Goal: Task Accomplishment & Management: Manage account settings

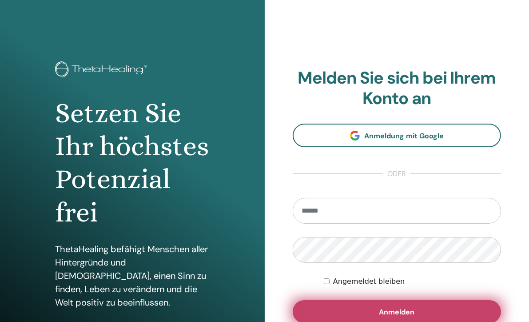
type input "**********"
click at [467, 308] on button "Anmelden" at bounding box center [397, 311] width 209 height 23
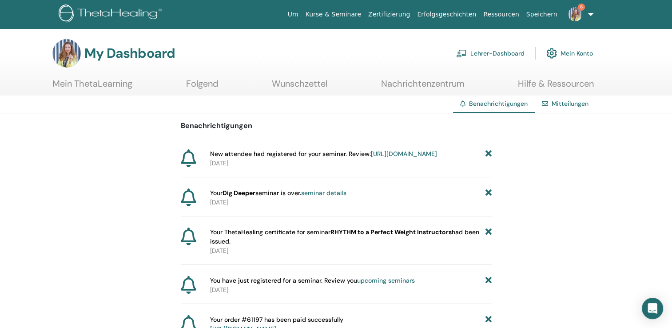
click at [371, 158] on link "https://member.thetahealing.com/instructor/seminar/374165/attendees" at bounding box center [404, 154] width 66 height 8
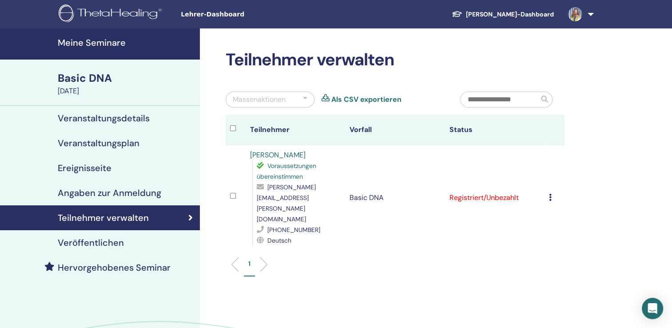
click at [551, 194] on icon at bounding box center [550, 197] width 3 height 7
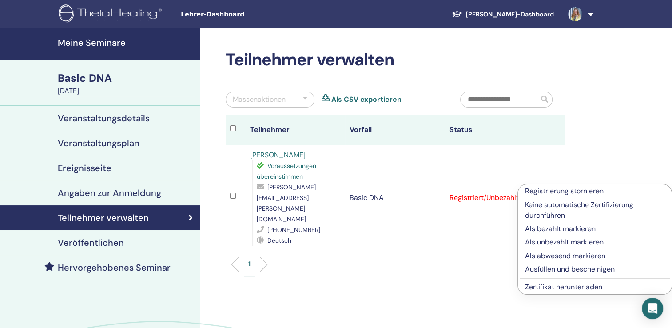
click at [551, 228] on p "Als bezahlt markieren" at bounding box center [595, 229] width 140 height 11
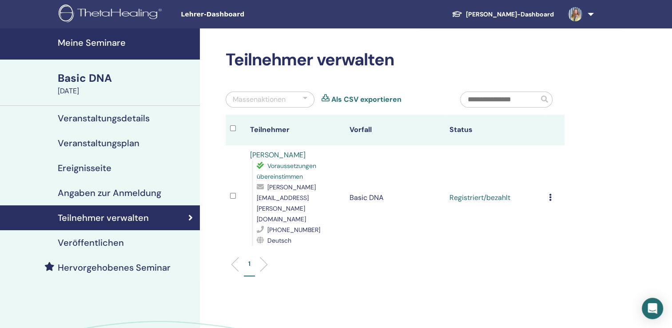
click at [123, 223] on h4 "Teilnehmer verwalten" at bounding box center [103, 217] width 91 height 11
click at [116, 116] on h4 "Veranstaltungsdetails" at bounding box center [104, 118] width 92 height 11
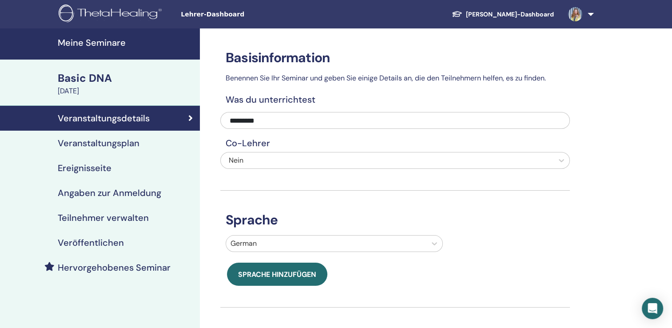
click at [114, 143] on h4 "Veranstaltungsplan" at bounding box center [99, 143] width 82 height 11
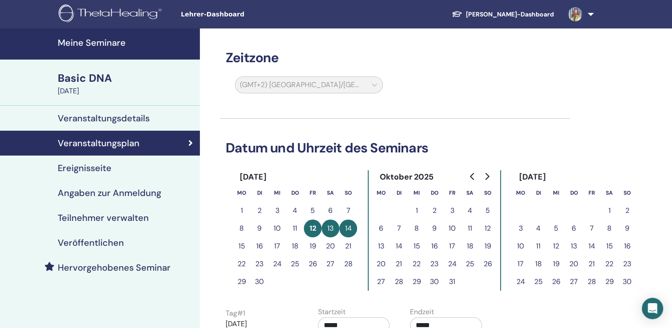
click at [92, 79] on div "Basic DNA" at bounding box center [126, 78] width 137 height 15
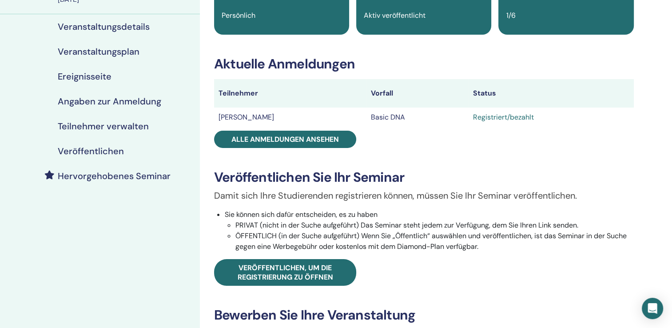
scroll to position [89, 0]
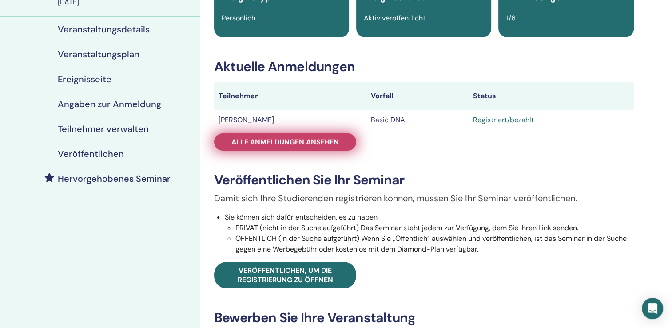
click at [276, 146] on span "Alle Anmeldungen ansehen" at bounding box center [286, 141] width 108 height 9
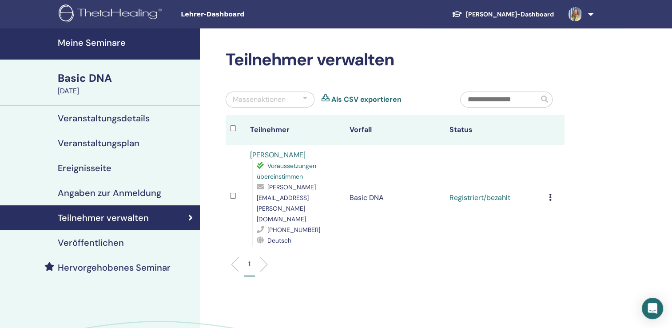
click at [94, 45] on h4 "Meine Seminare" at bounding box center [126, 42] width 137 height 11
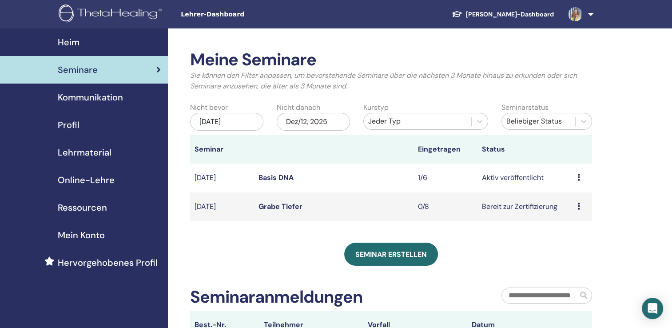
click at [577, 14] on img at bounding box center [575, 14] width 14 height 14
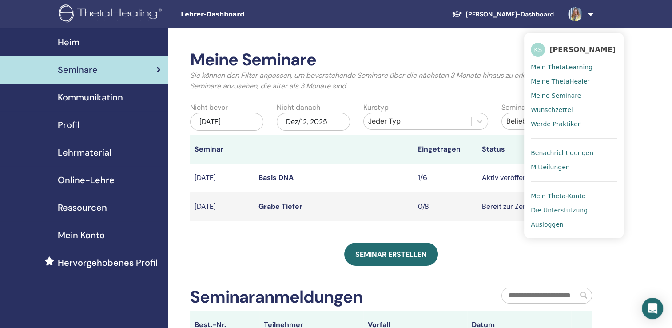
click at [250, 180] on td "[DATE]" at bounding box center [222, 178] width 64 height 29
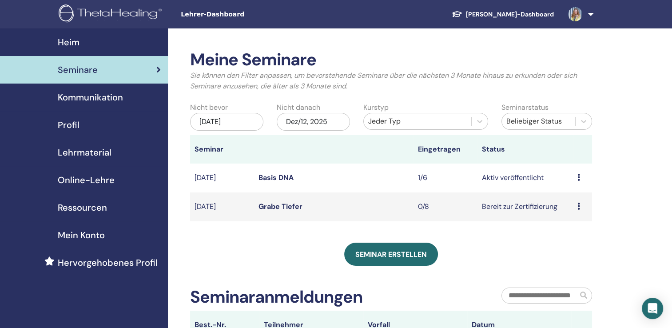
click at [579, 178] on icon at bounding box center [579, 177] width 3 height 7
click at [574, 214] on link "Teilnehmer" at bounding box center [574, 211] width 36 height 9
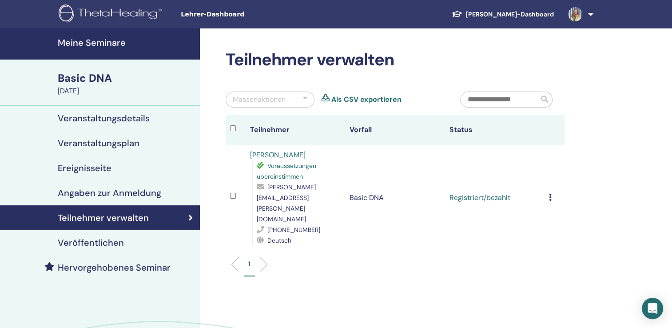
click at [551, 194] on icon at bounding box center [550, 197] width 3 height 7
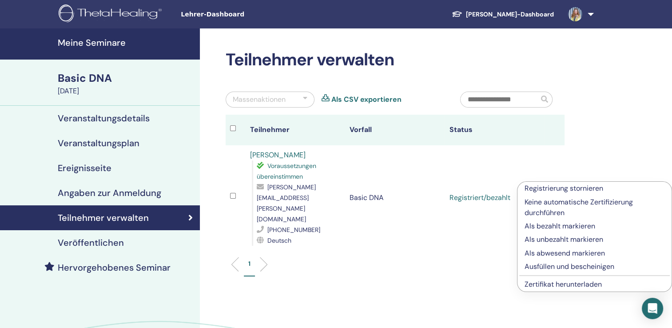
click at [355, 259] on ul "1" at bounding box center [395, 267] width 324 height 17
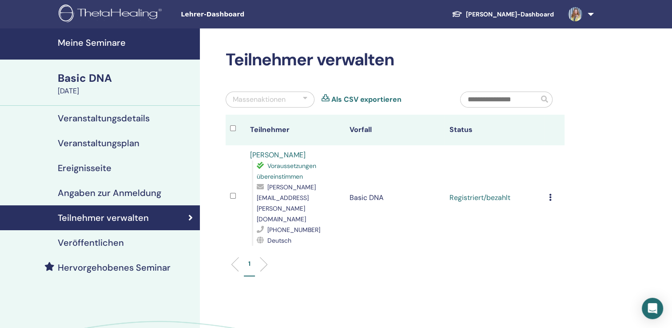
click at [78, 146] on h4 "Veranstaltungsplan" at bounding box center [99, 143] width 82 height 11
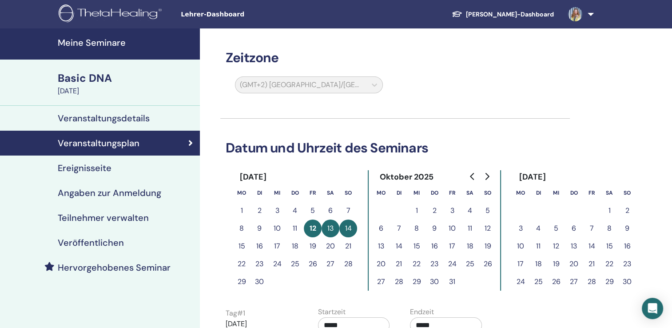
click at [590, 13] on link at bounding box center [579, 14] width 36 height 28
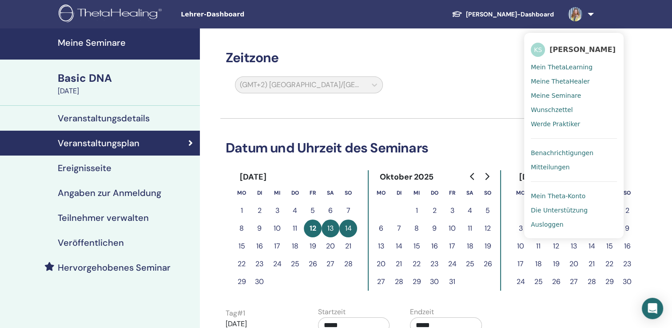
click at [558, 95] on span "Meine Seminare" at bounding box center [556, 96] width 50 height 8
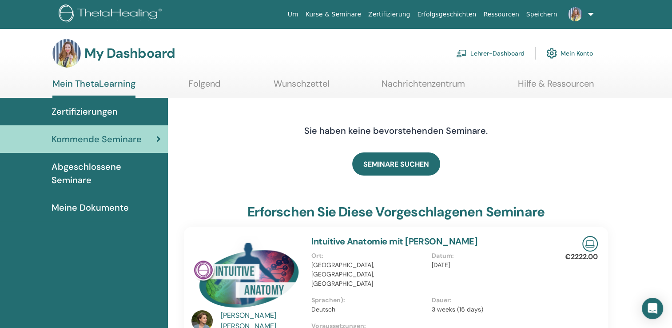
click at [493, 50] on link "Lehrer-Dashboard" at bounding box center [490, 54] width 68 height 20
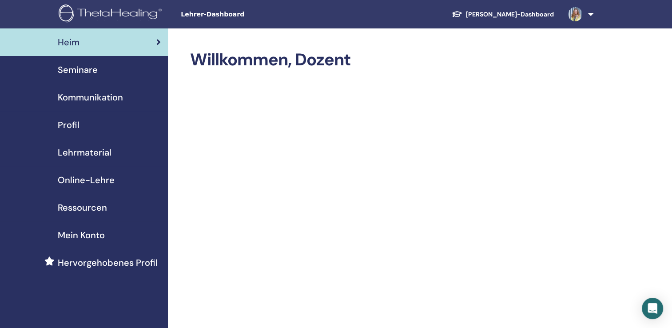
click at [82, 68] on span "Seminare" at bounding box center [78, 69] width 40 height 13
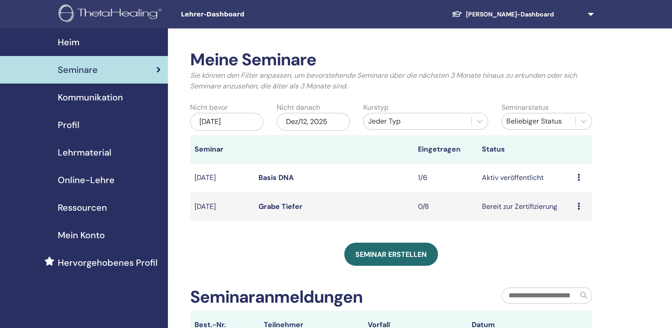
scroll to position [44, 0]
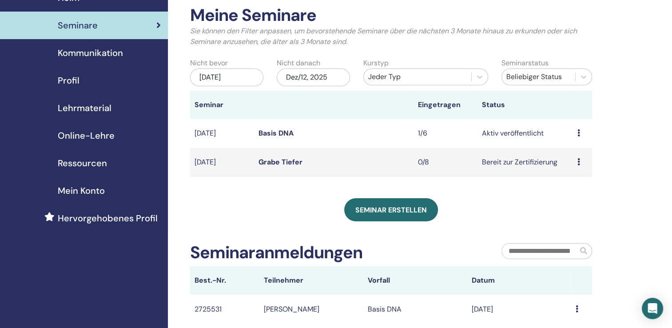
click at [576, 134] on td "Vorschau Bearbeiten Teilnehmer Absagen" at bounding box center [582, 133] width 19 height 29
click at [577, 132] on td "Vorschau Bearbeiten Teilnehmer Absagen" at bounding box center [582, 133] width 19 height 29
click at [578, 133] on icon at bounding box center [579, 132] width 3 height 7
click at [570, 155] on link "Bearbeiten" at bounding box center [573, 153] width 36 height 9
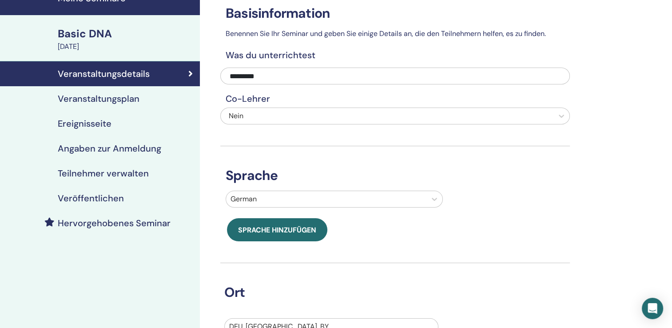
scroll to position [44, 0]
click at [103, 150] on h4 "Angaben zur Anmeldung" at bounding box center [110, 148] width 104 height 11
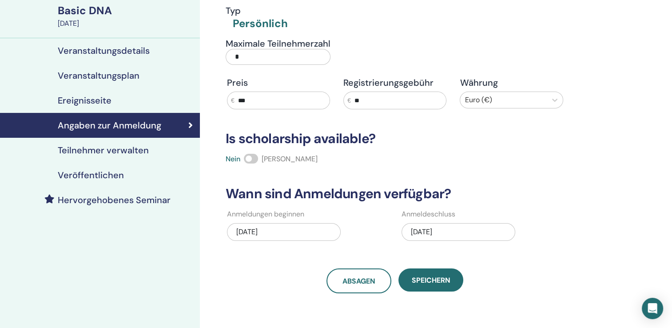
scroll to position [89, 0]
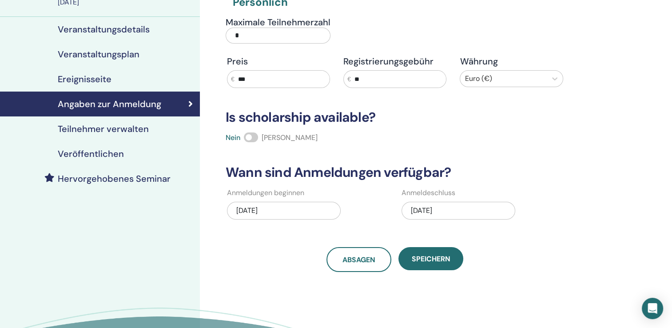
click at [468, 212] on div "[DATE]" at bounding box center [459, 211] width 114 height 18
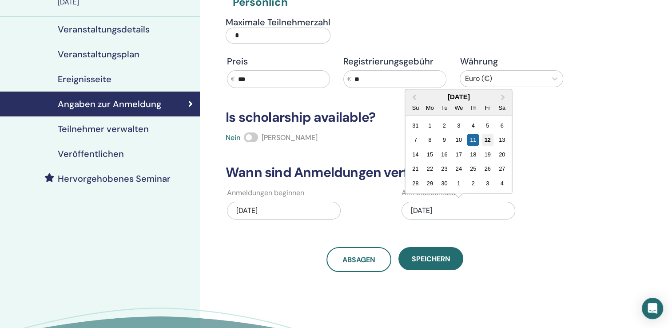
click at [492, 141] on div "12" at bounding box center [488, 140] width 12 height 12
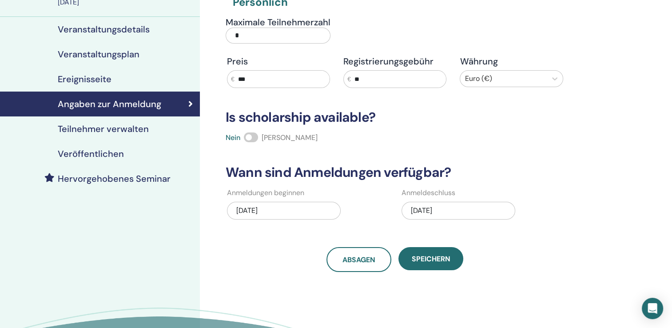
click at [478, 210] on div "[DATE]" at bounding box center [459, 211] width 114 height 18
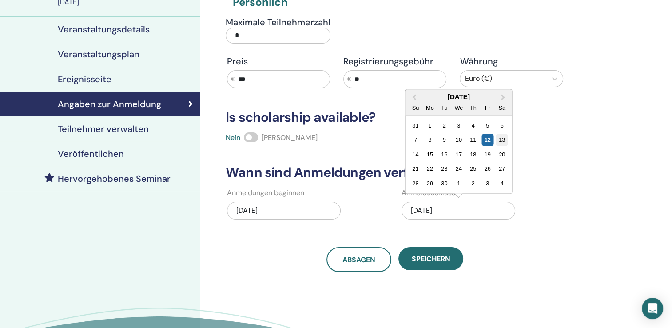
click at [503, 136] on div "13" at bounding box center [502, 140] width 12 height 12
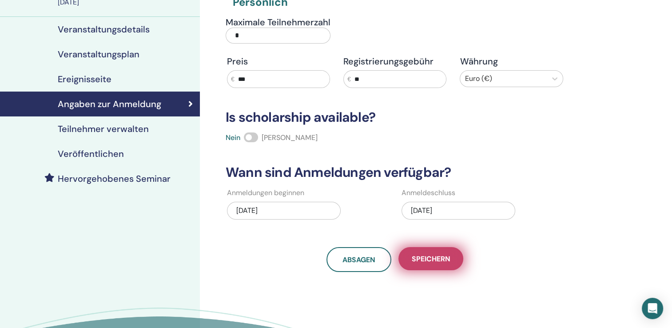
click at [438, 266] on button "Speichern" at bounding box center [431, 258] width 65 height 23
click at [436, 267] on button "Speichern" at bounding box center [431, 258] width 65 height 23
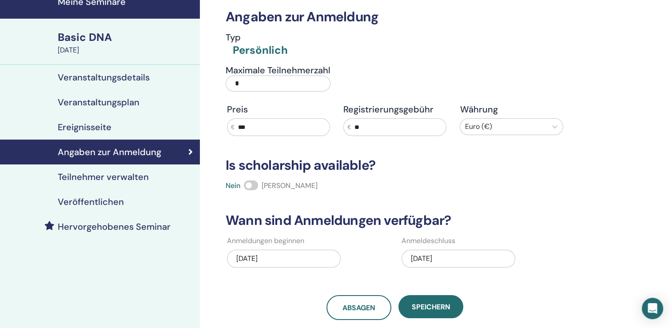
scroll to position [0, 0]
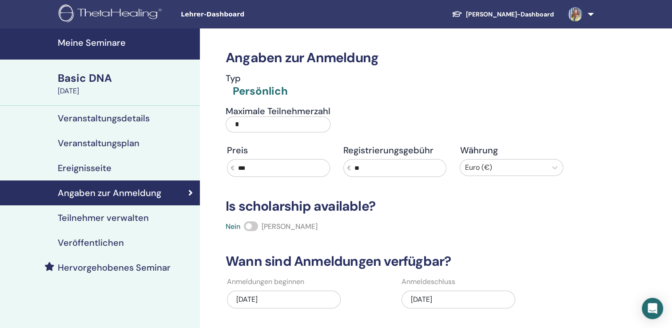
click at [93, 75] on div "Basic DNA" at bounding box center [126, 78] width 137 height 15
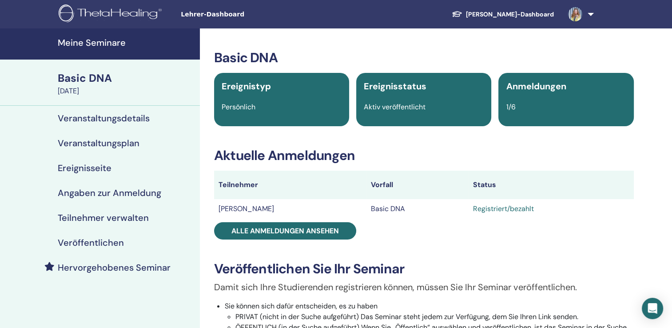
click at [101, 193] on h4 "Angaben zur Anmeldung" at bounding box center [110, 193] width 104 height 11
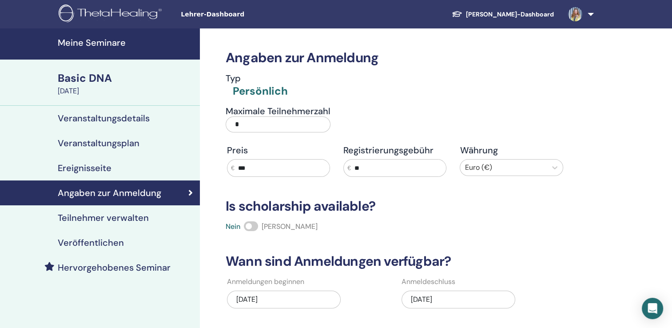
click at [92, 89] on div "[DATE]" at bounding box center [126, 91] width 137 height 11
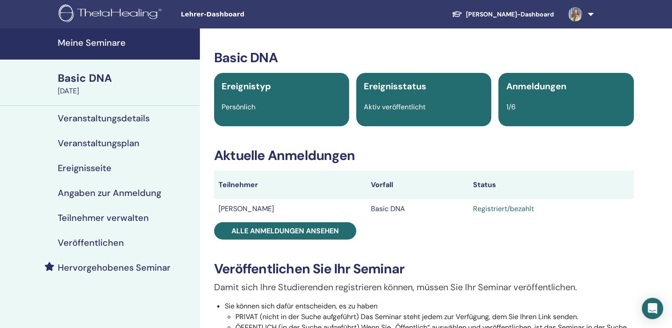
click at [523, 18] on link "[PERSON_NAME]-Dashboard" at bounding box center [503, 14] width 116 height 16
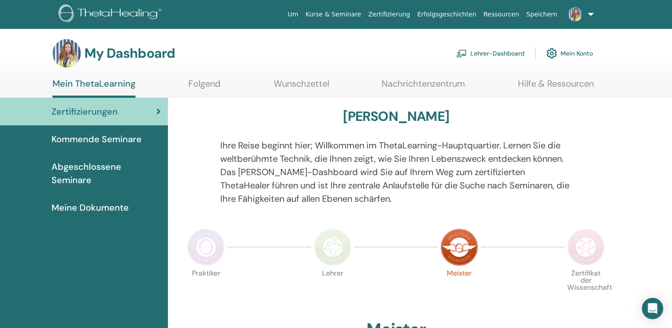
click at [108, 144] on span "Kommende Seminare" at bounding box center [97, 138] width 90 height 13
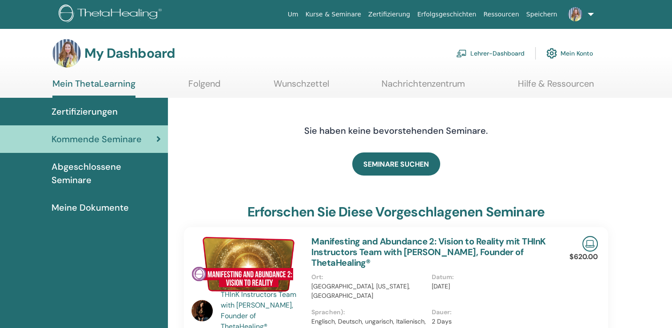
click at [488, 56] on link "Lehrer-Dashboard" at bounding box center [490, 54] width 68 height 20
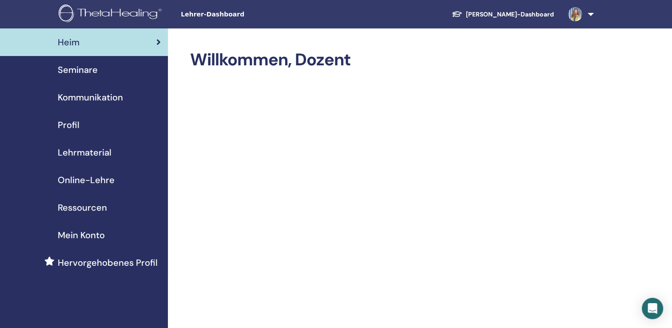
click at [103, 69] on div "Seminare" at bounding box center [84, 69] width 154 height 13
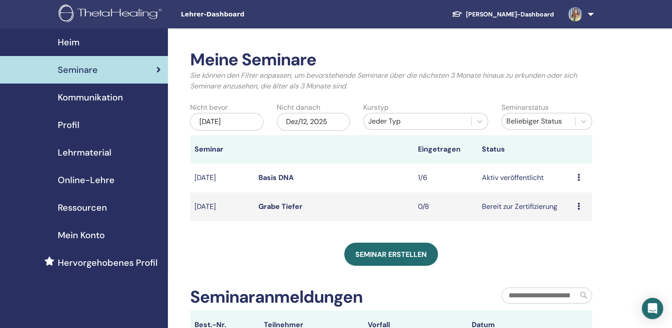
click at [358, 174] on td "Basis DNA" at bounding box center [334, 178] width 160 height 29
click at [284, 179] on link "Basis DNA" at bounding box center [276, 177] width 35 height 9
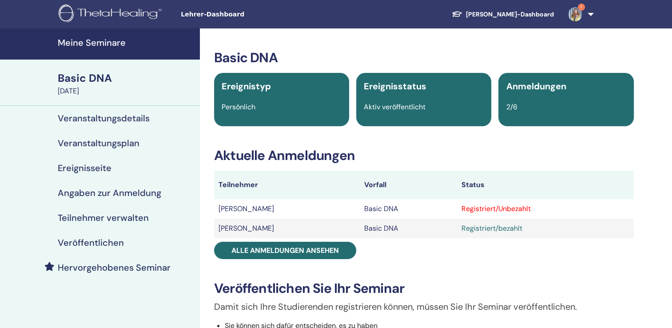
click at [485, 208] on div "Registriert/Unbezahlt" at bounding box center [546, 209] width 168 height 11
click at [537, 214] on td "Registriert/Unbezahlt" at bounding box center [545, 209] width 177 height 20
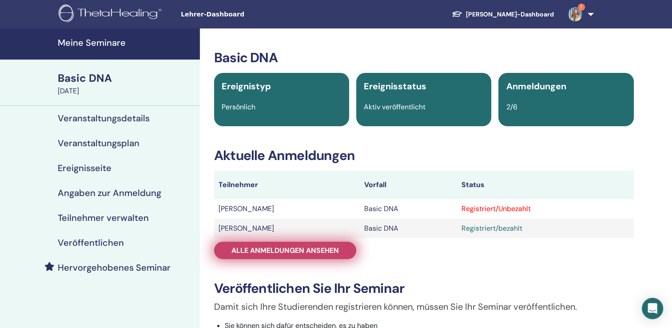
click at [319, 252] on span "Alle Anmeldungen ansehen" at bounding box center [286, 250] width 108 height 9
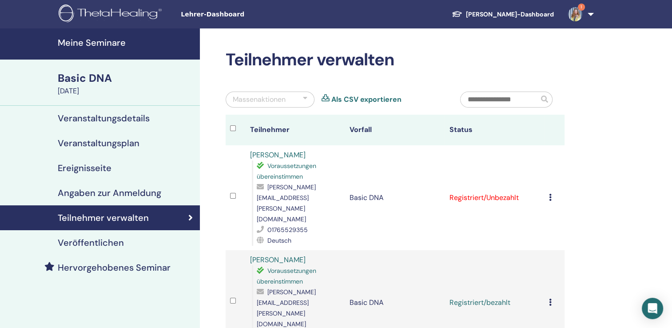
click at [551, 194] on icon at bounding box center [550, 197] width 3 height 7
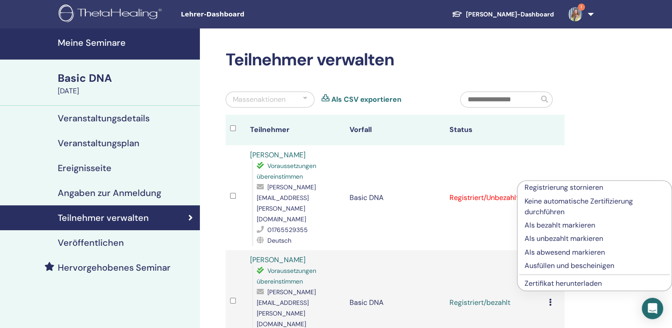
click at [550, 227] on p "Als bezahlt markieren" at bounding box center [595, 225] width 140 height 11
